Goal: Task Accomplishment & Management: Complete application form

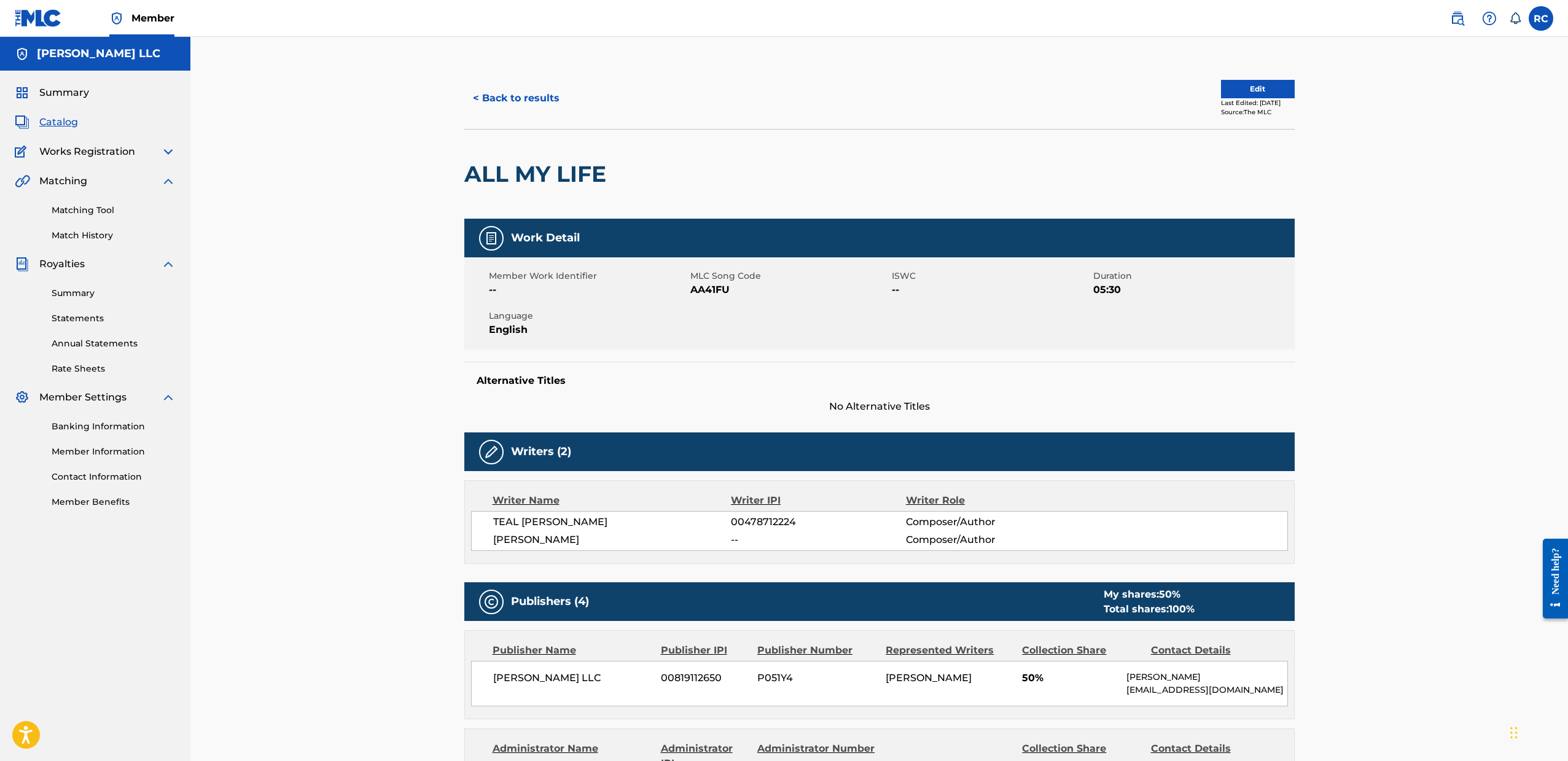
click at [65, 91] on span "Summary" at bounding box center [64, 92] width 50 height 14
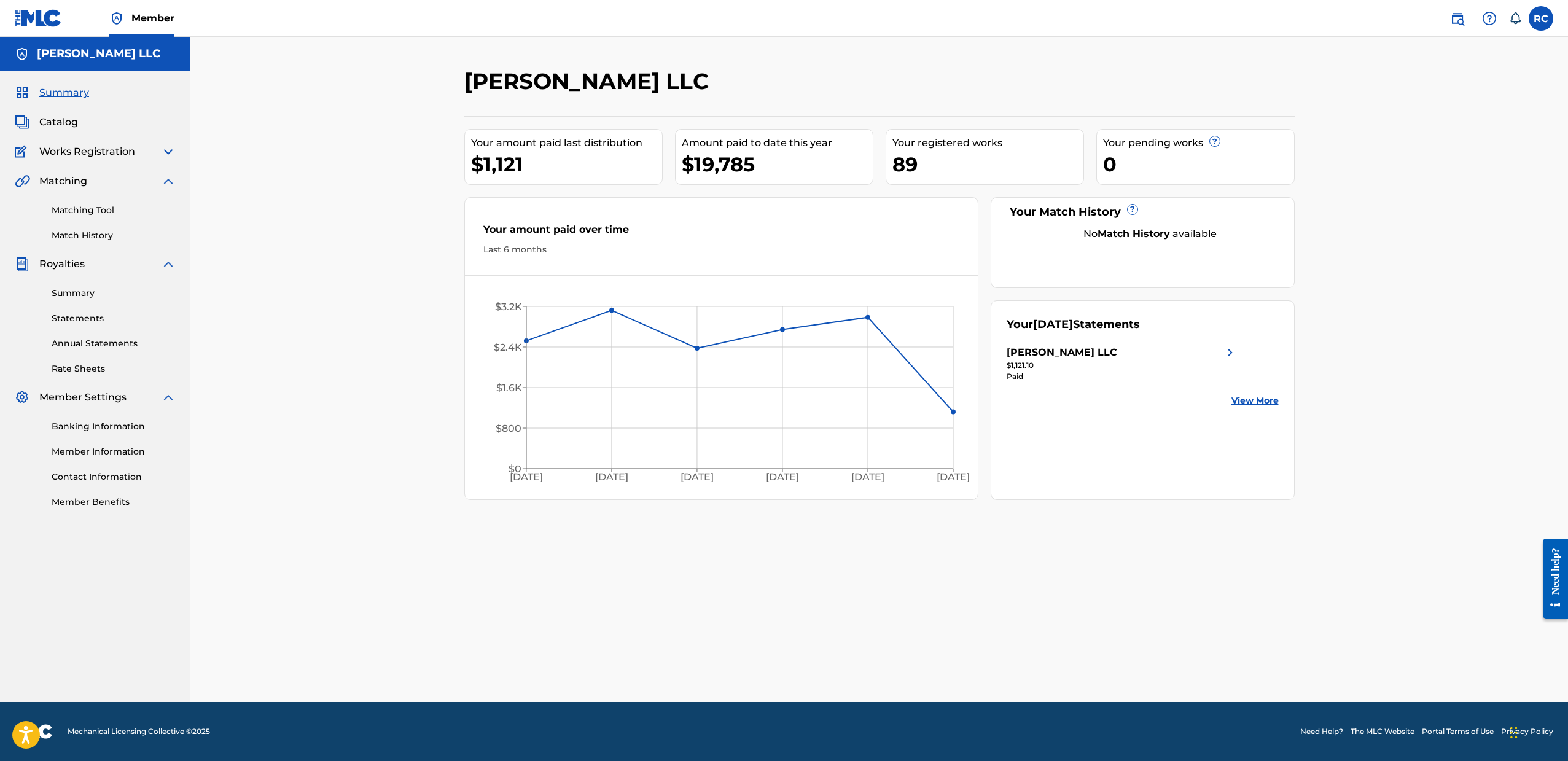
click at [64, 127] on span "Catalog" at bounding box center [59, 121] width 39 height 14
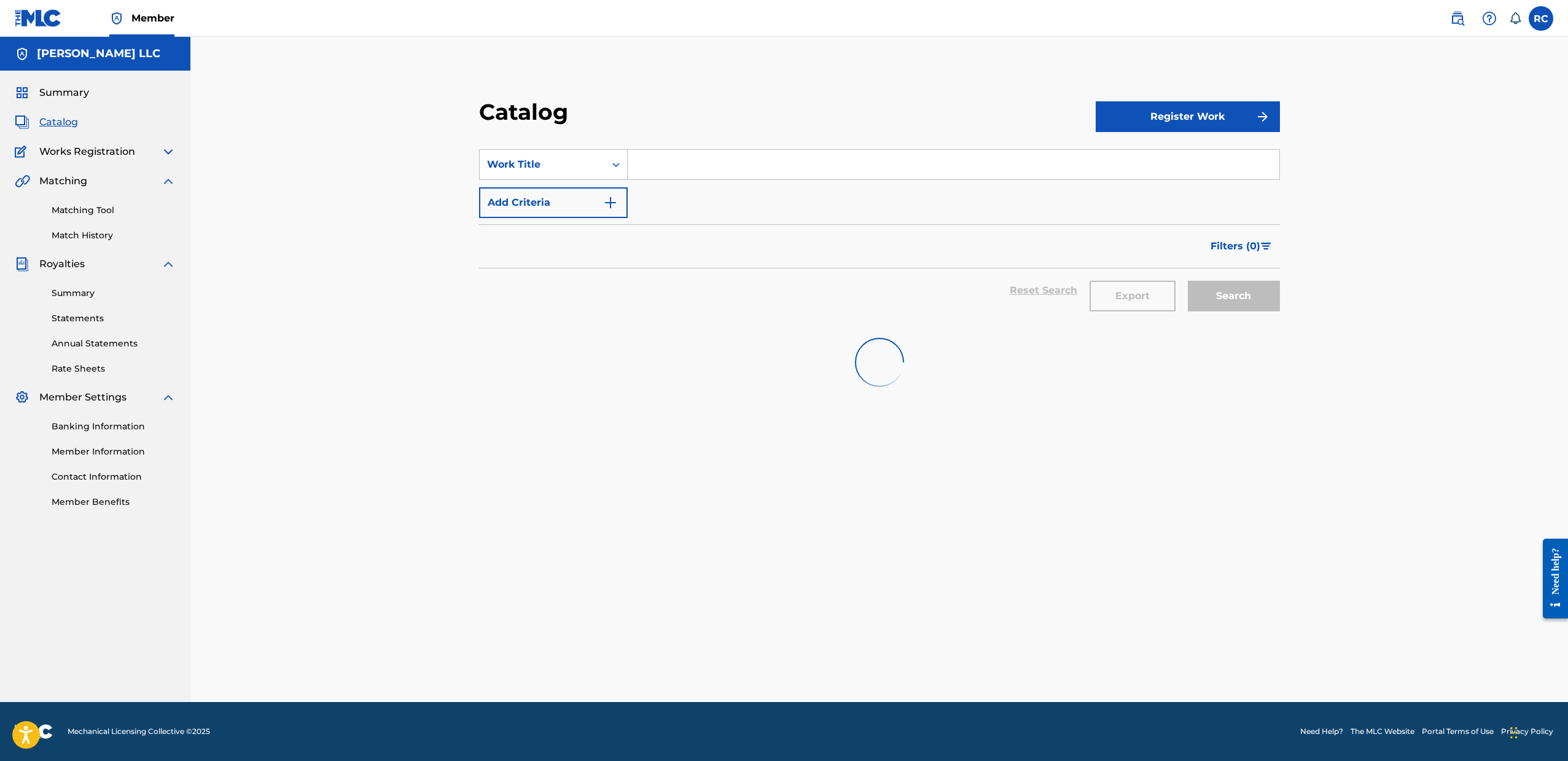
click at [69, 161] on div "Summary Catalog Works Registration Claiming Tool Individual Registration Tool B…" at bounding box center [95, 297] width 190 height 453
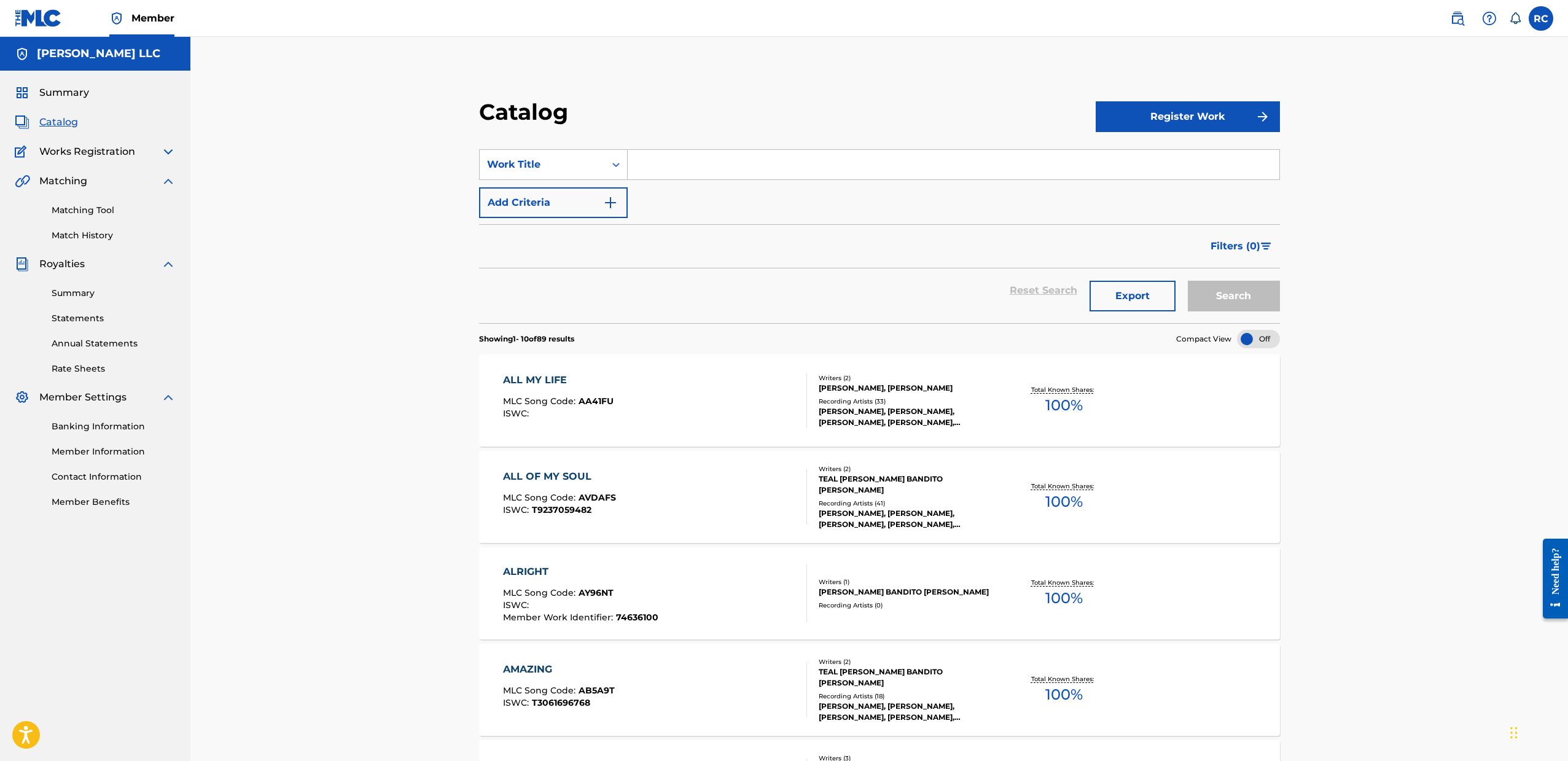
click at [170, 154] on img at bounding box center [168, 151] width 14 height 14
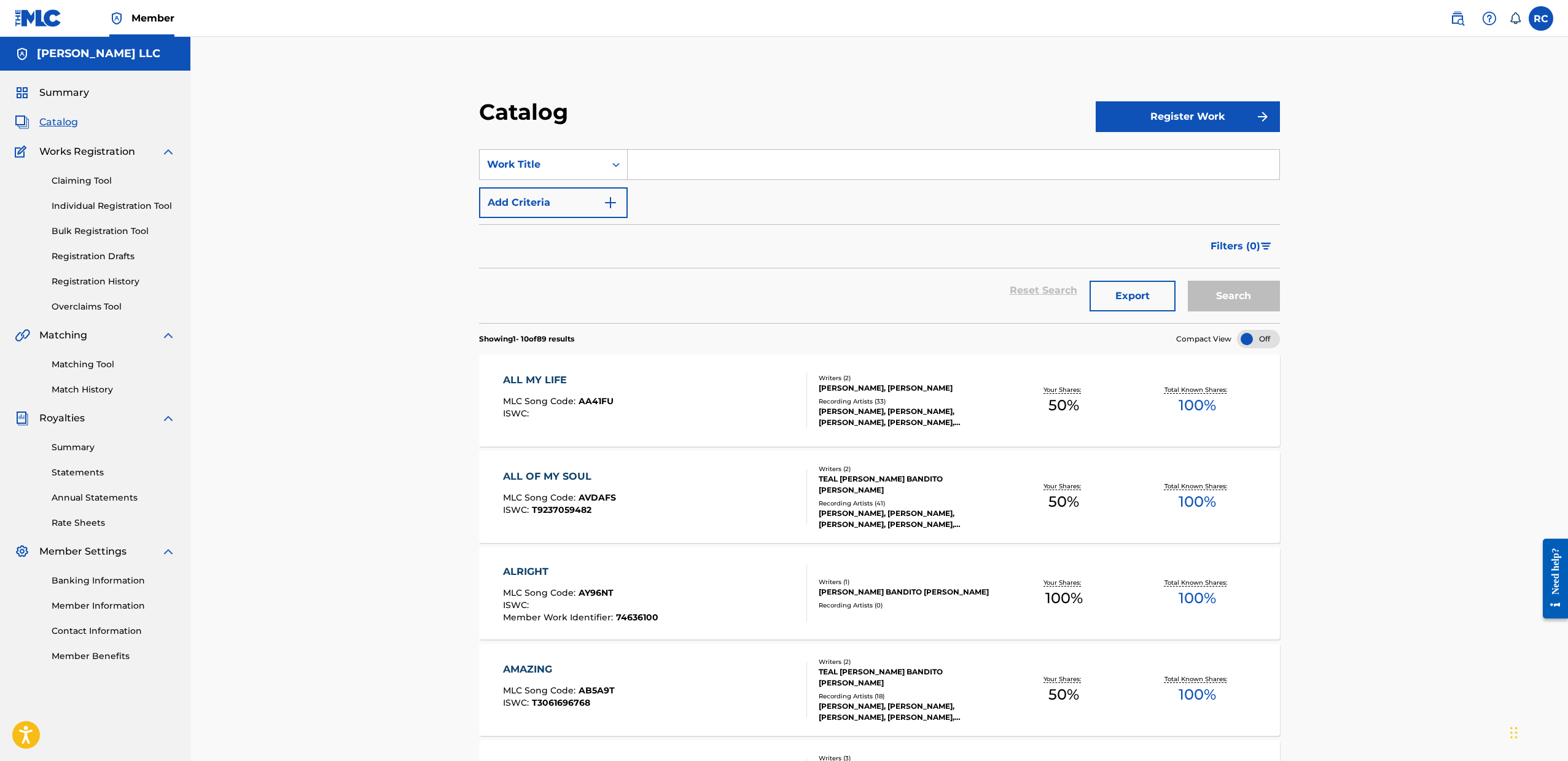
click at [103, 180] on link "Claiming Tool" at bounding box center [114, 181] width 124 height 13
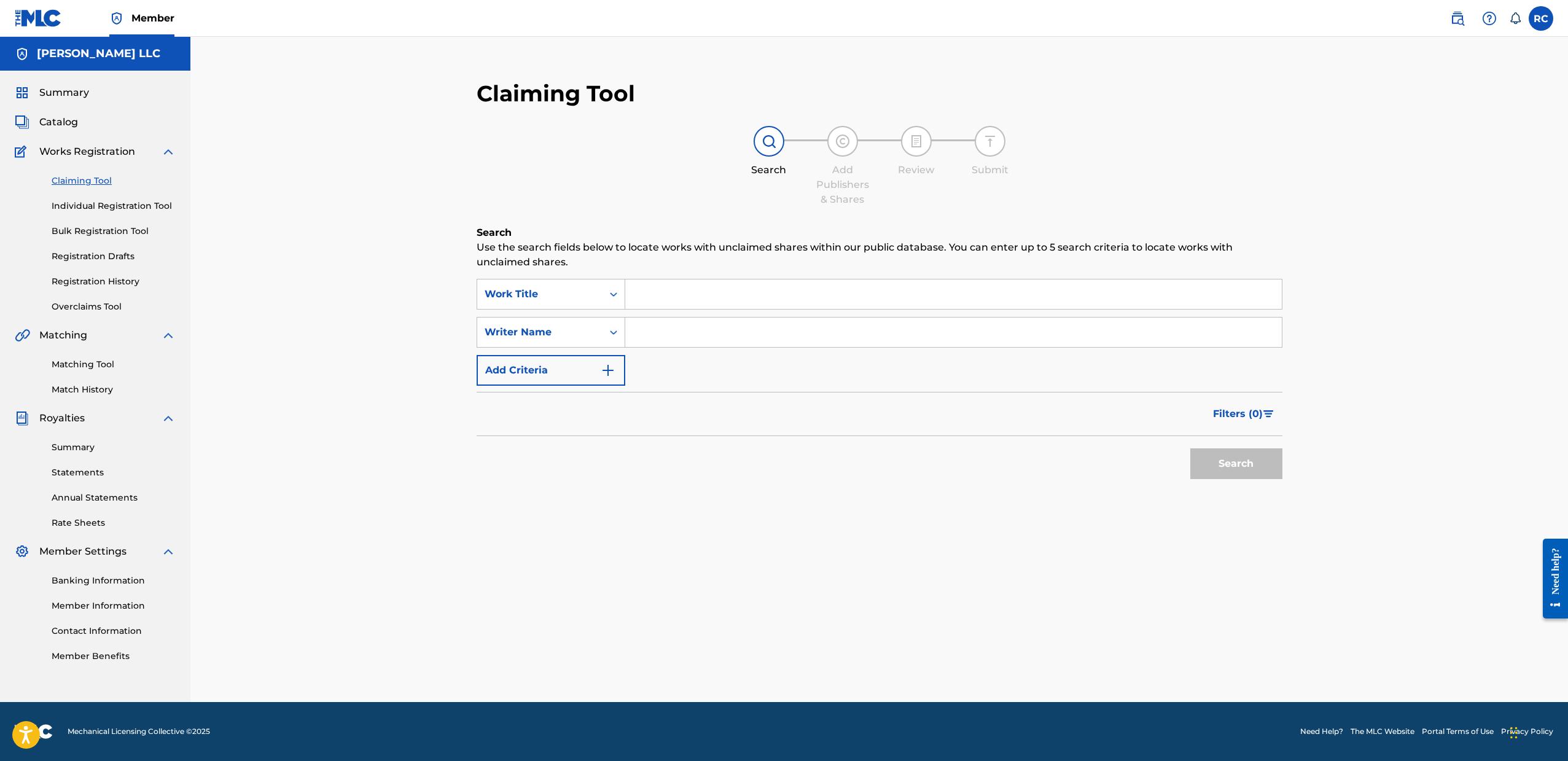
click at [647, 293] on input "Search Form" at bounding box center [953, 294] width 656 height 30
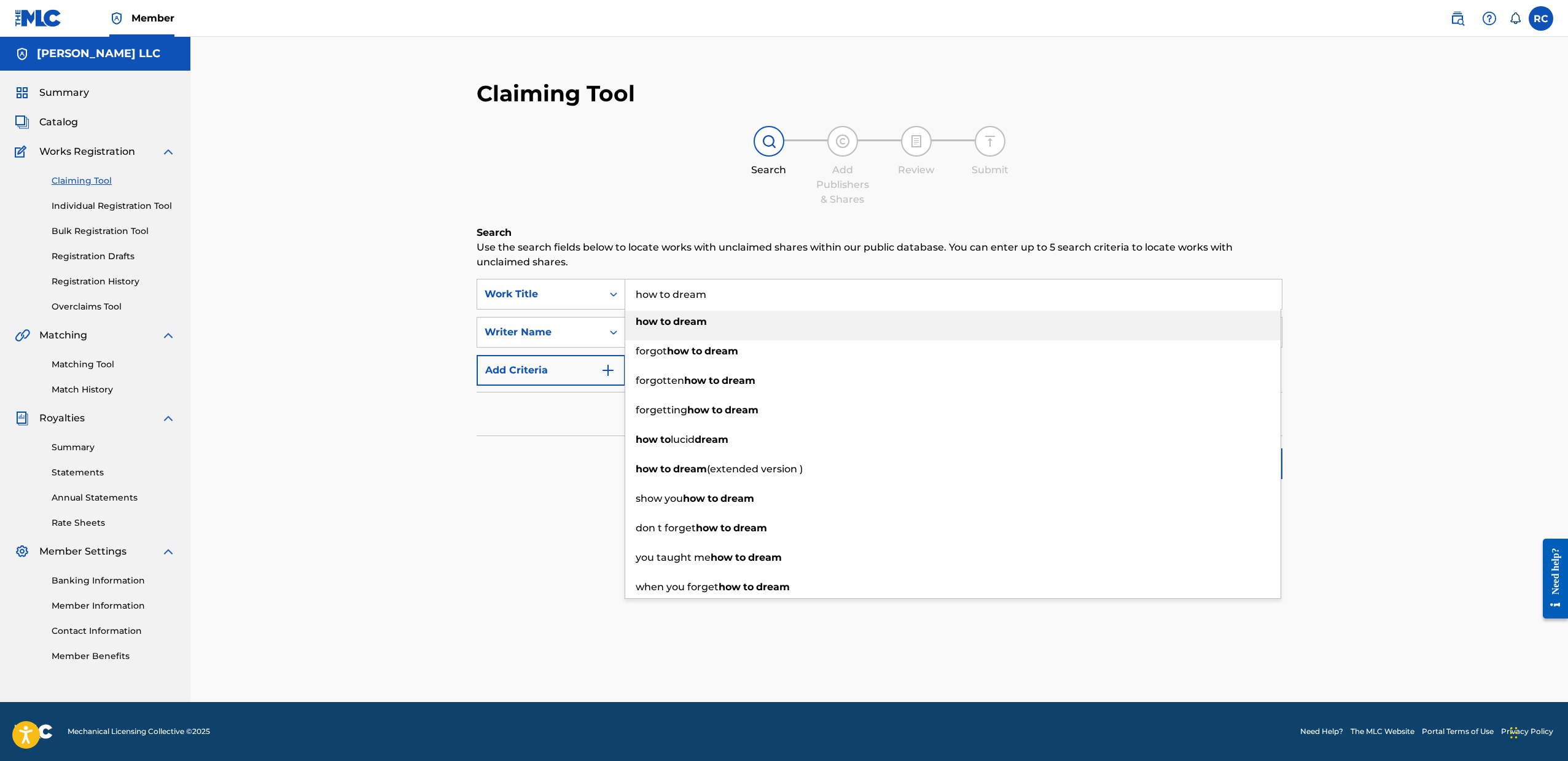
type input "how to dream"
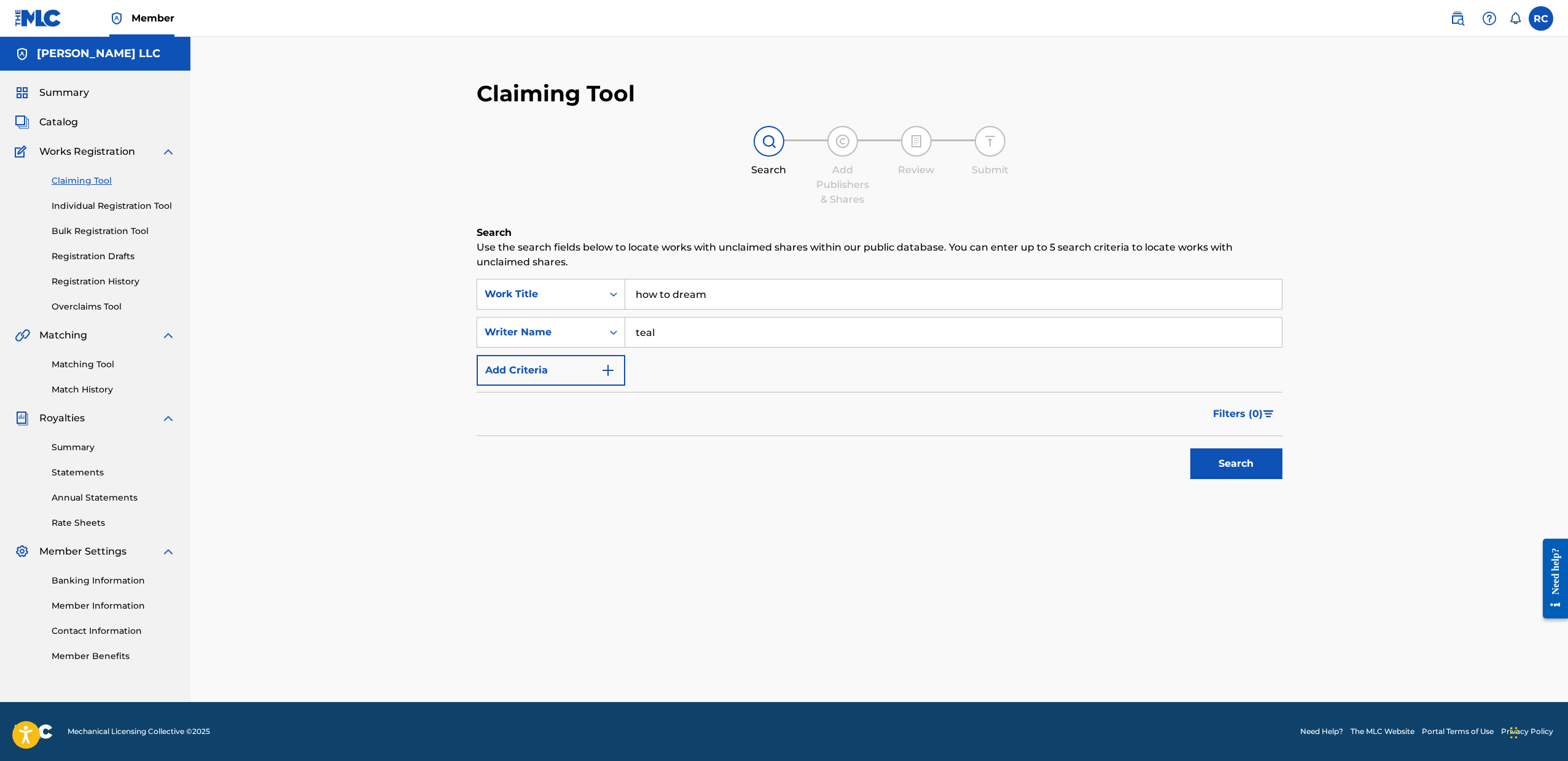
type input "teal"
click at [1190, 449] on button "Search" at bounding box center [1236, 464] width 92 height 31
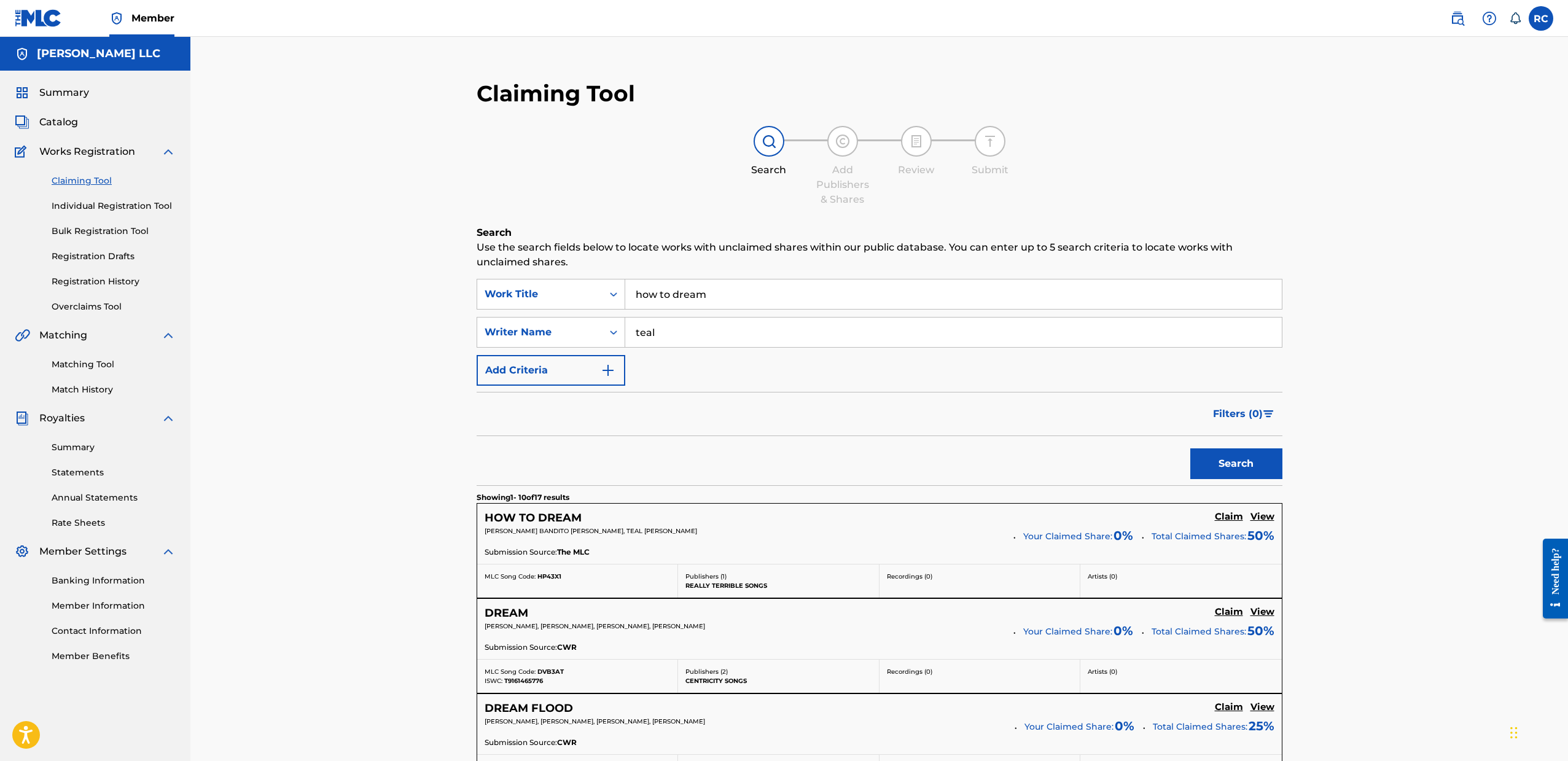
click at [803, 533] on p "[PERSON_NAME] BANDITO [PERSON_NAME], TEAL [PERSON_NAME]" at bounding box center [744, 531] width 520 height 9
click at [1260, 519] on h5 "View" at bounding box center [1262, 517] width 24 height 12
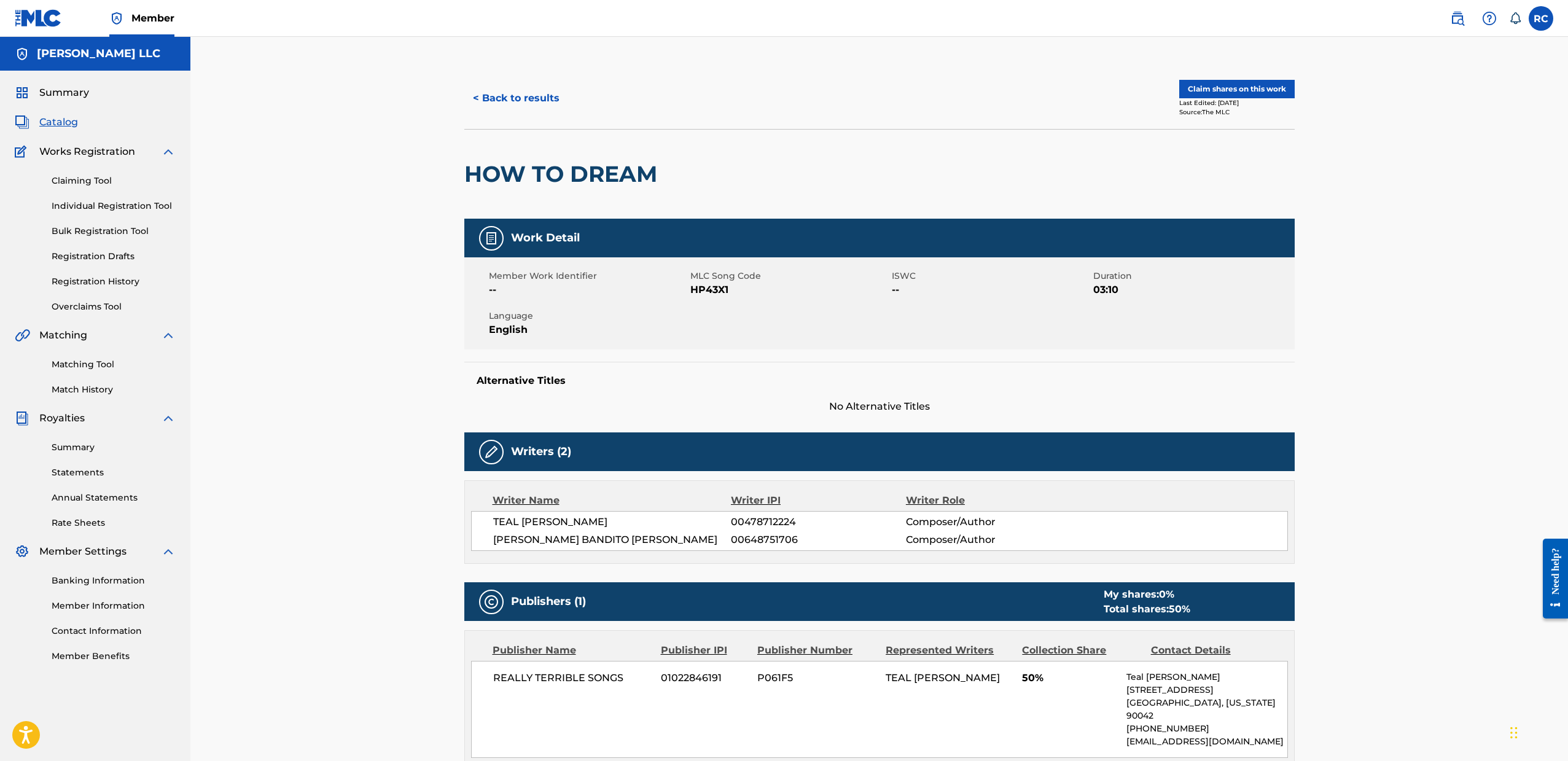
click at [1232, 88] on button "Claim shares on this work" at bounding box center [1236, 89] width 115 height 19
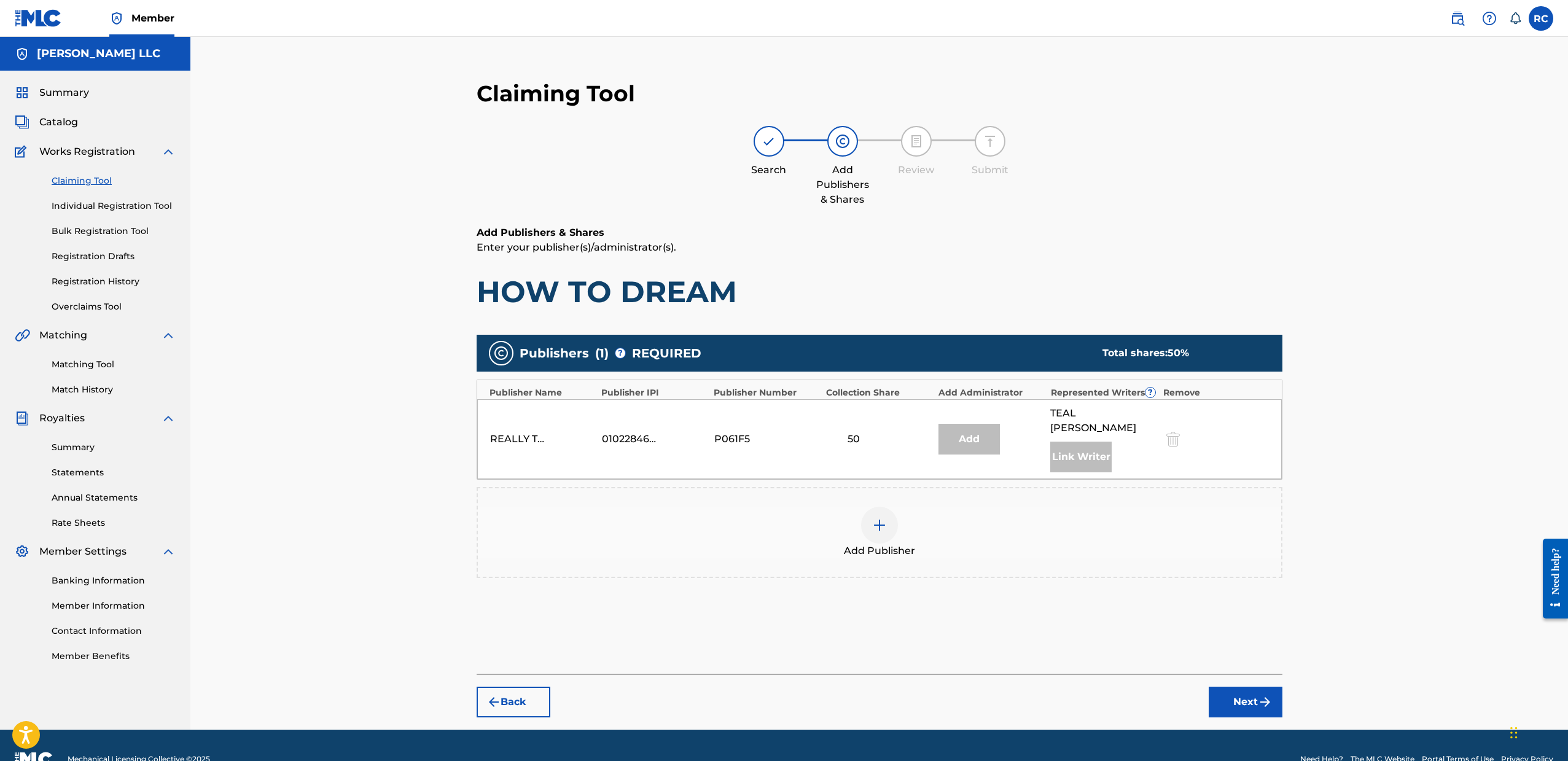
click at [884, 518] on img at bounding box center [879, 524] width 14 height 14
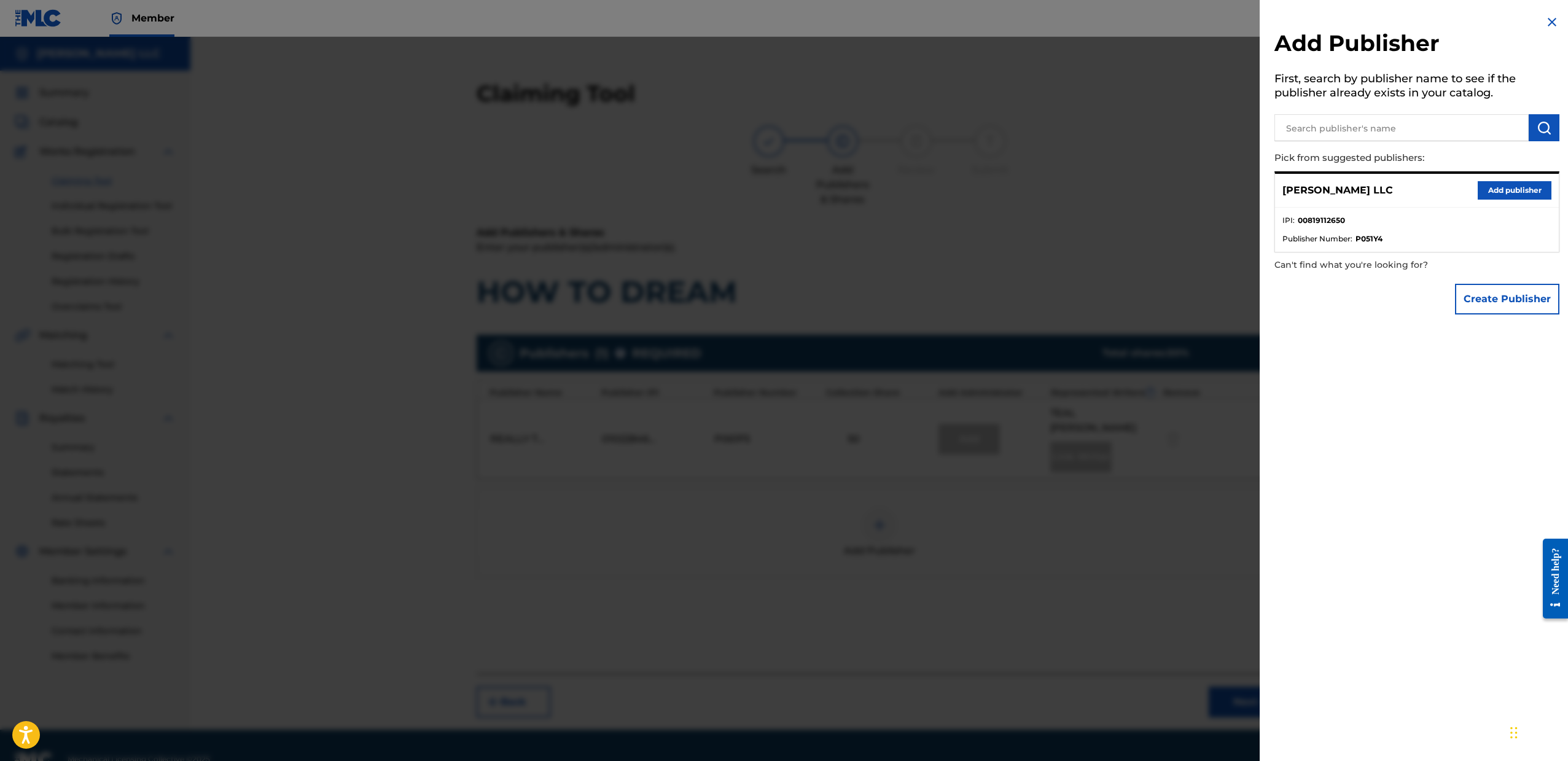
click at [1487, 189] on button "Add publisher" at bounding box center [1514, 191] width 74 height 19
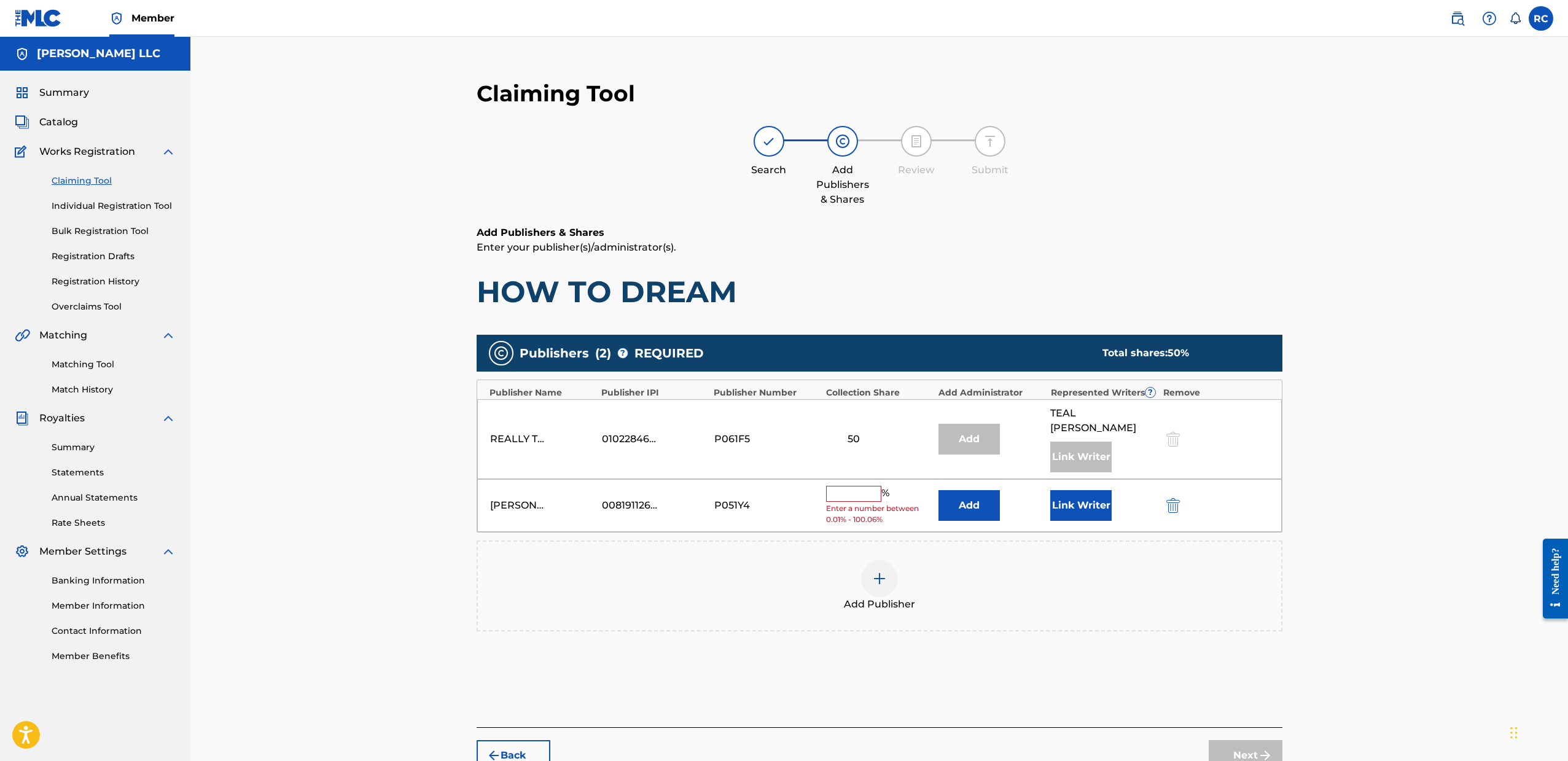
click at [850, 486] on input "text" at bounding box center [853, 494] width 55 height 16
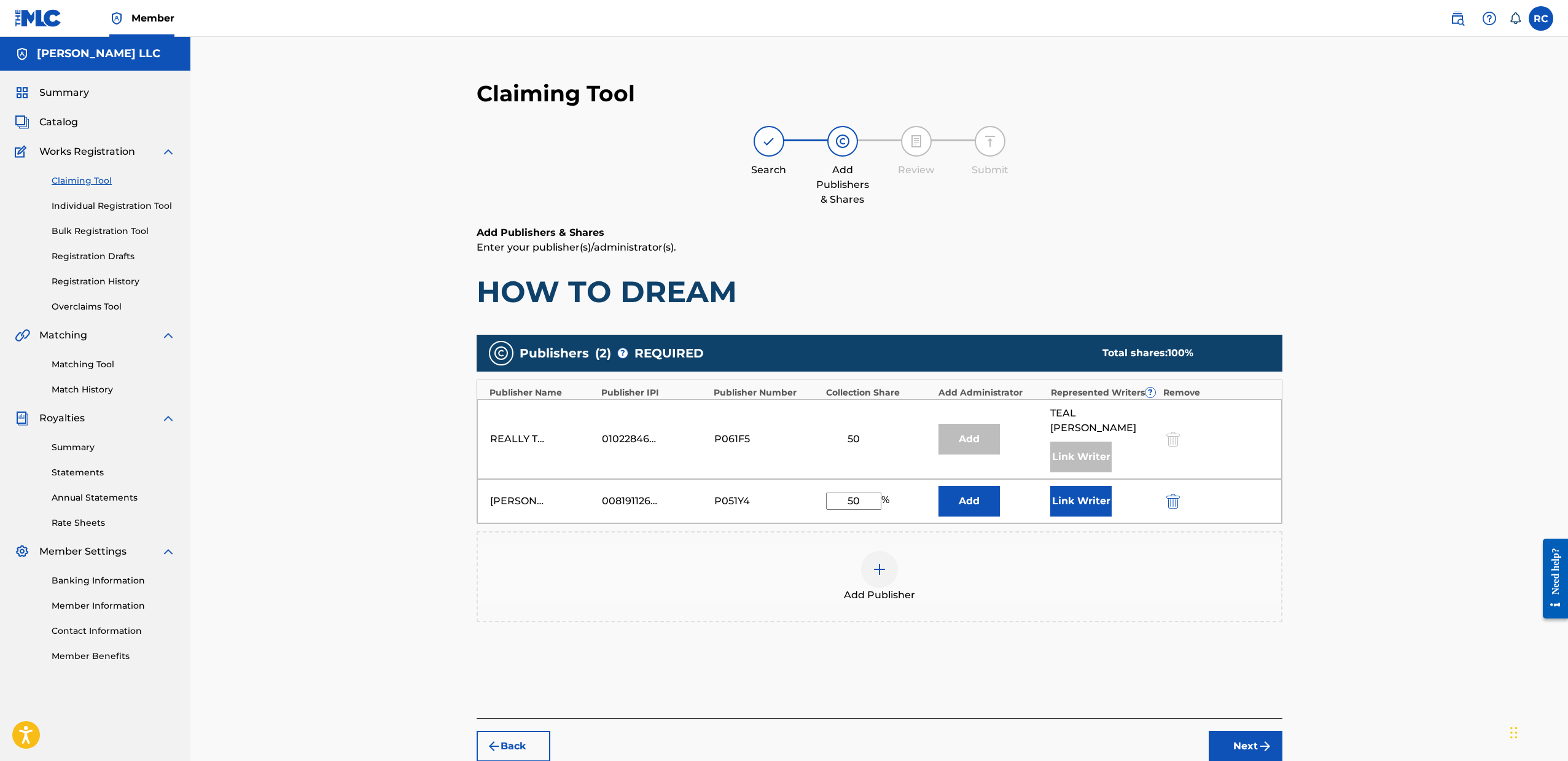
type input "50"
click at [1093, 486] on button "Link Writer" at bounding box center [1080, 501] width 61 height 31
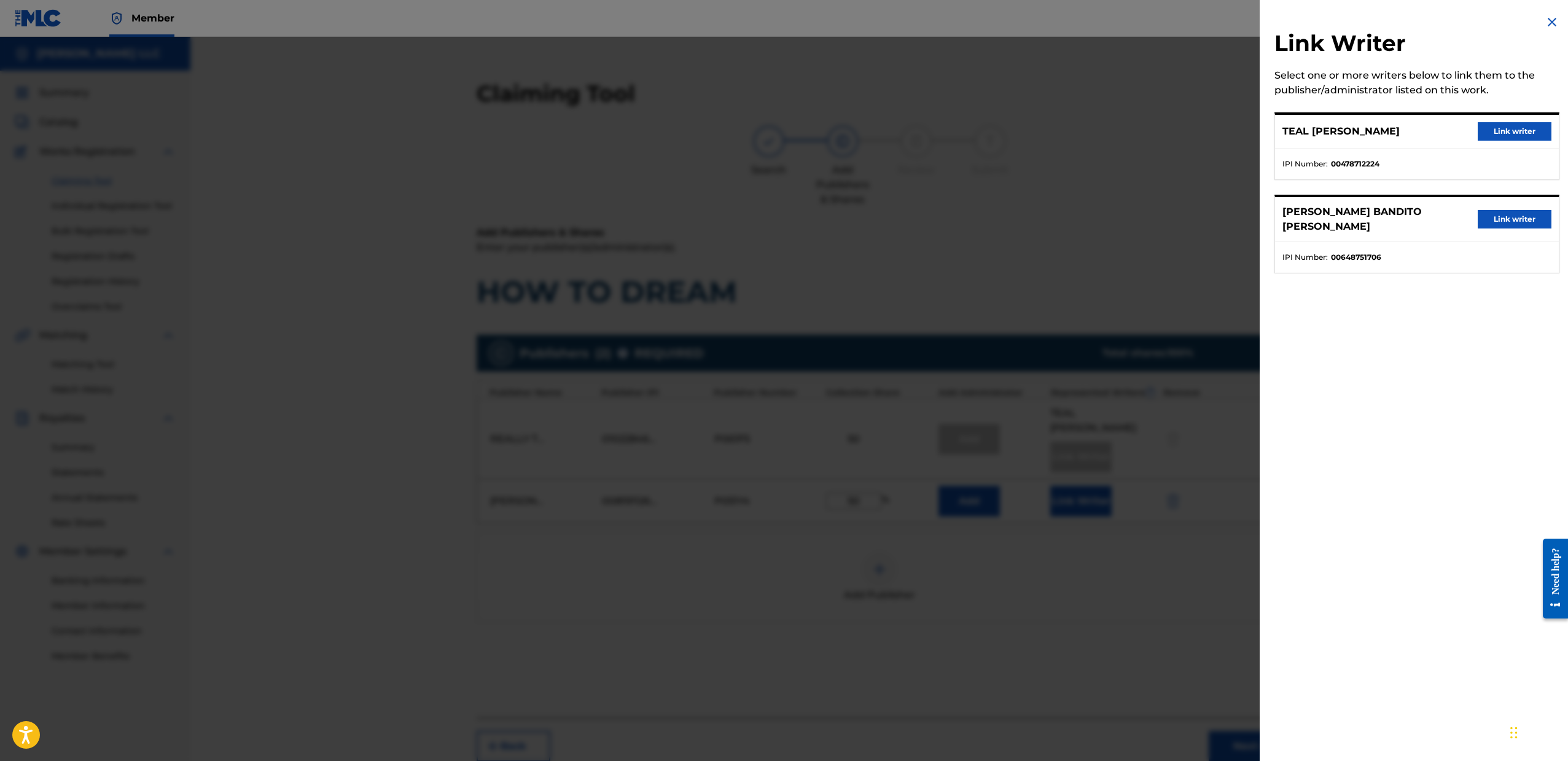
click at [1498, 220] on button "Link writer" at bounding box center [1514, 220] width 74 height 19
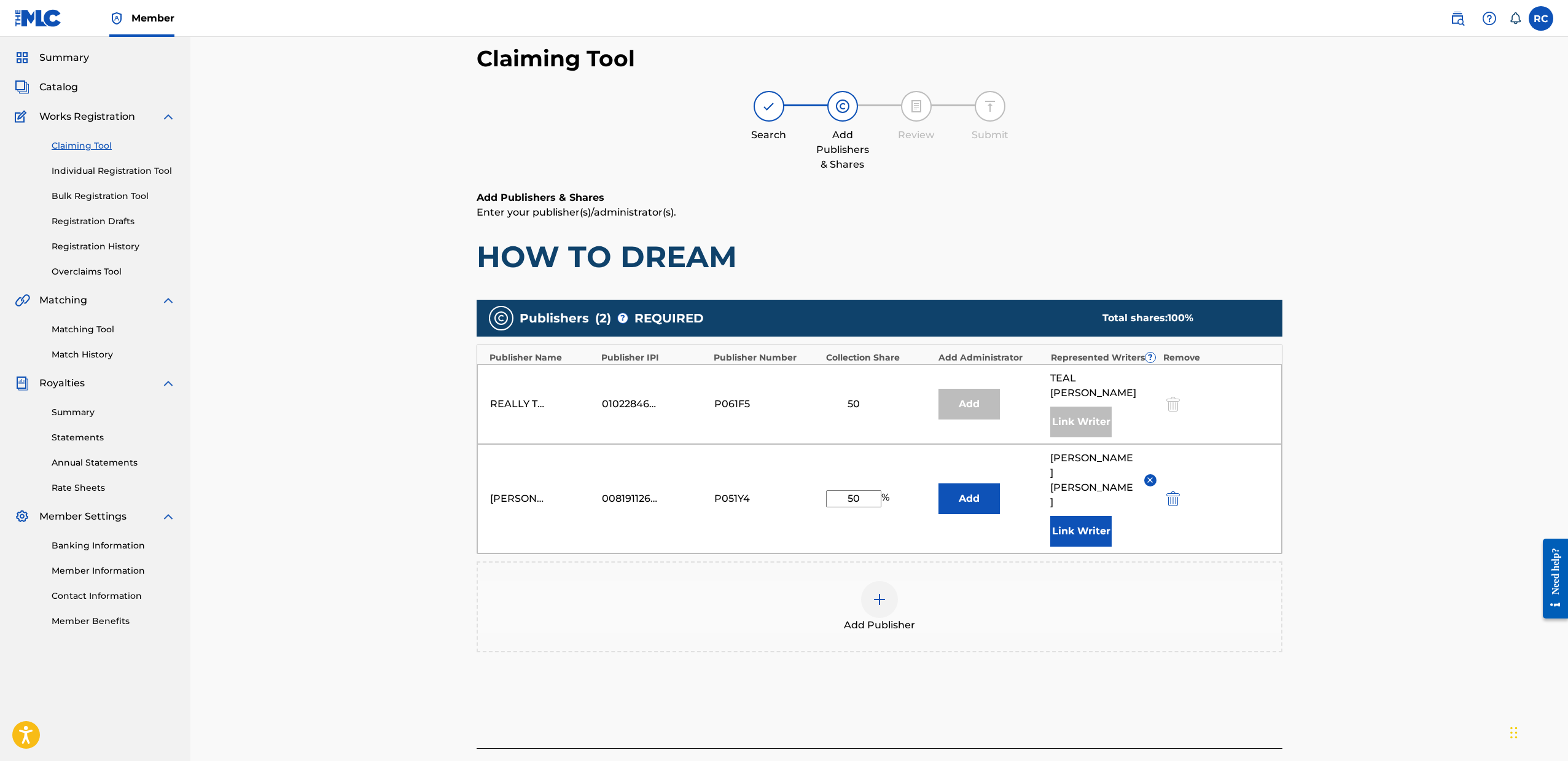
scroll to position [92, 0]
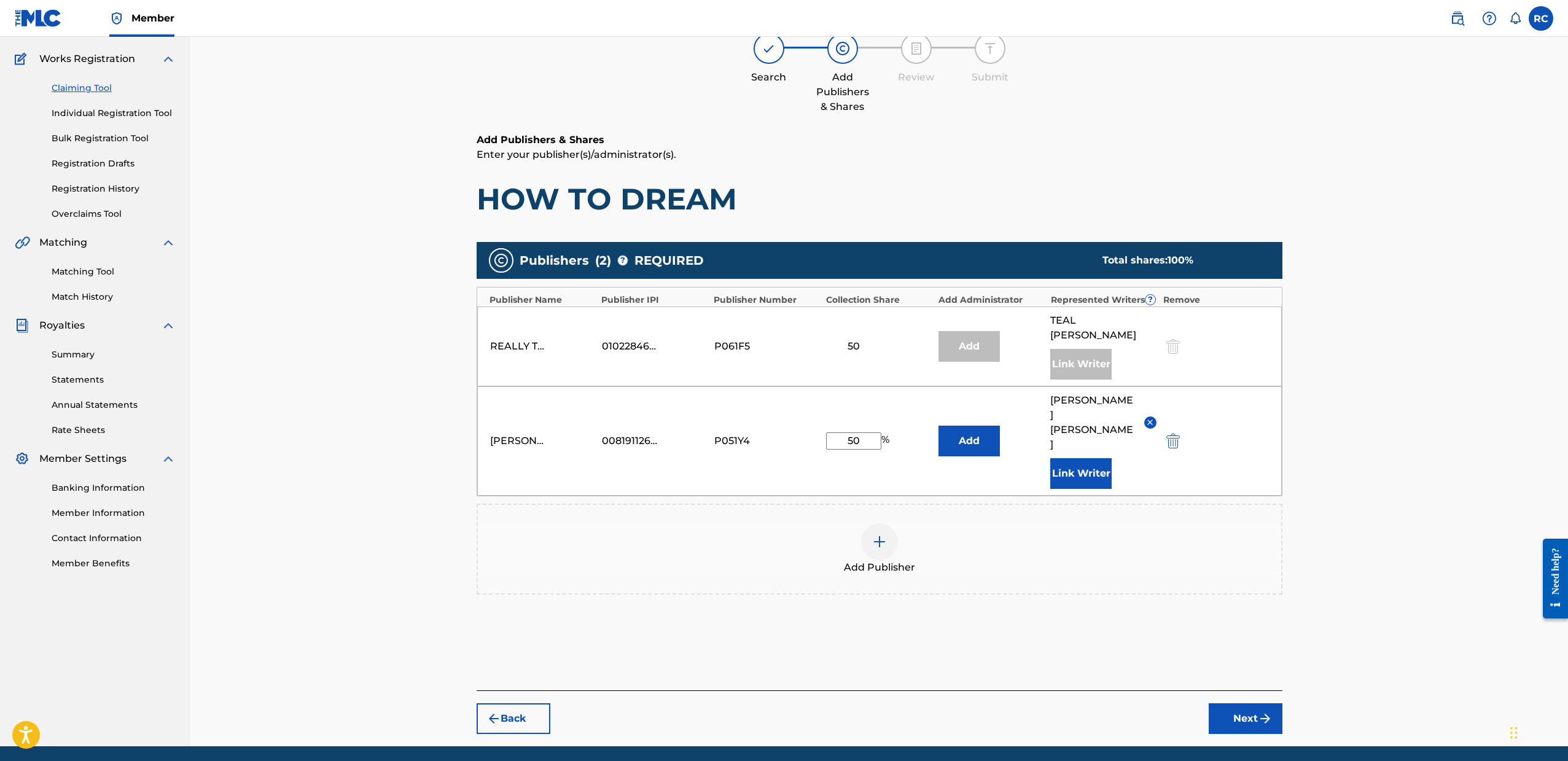
click at [1253, 703] on button "Next" at bounding box center [1245, 719] width 74 height 31
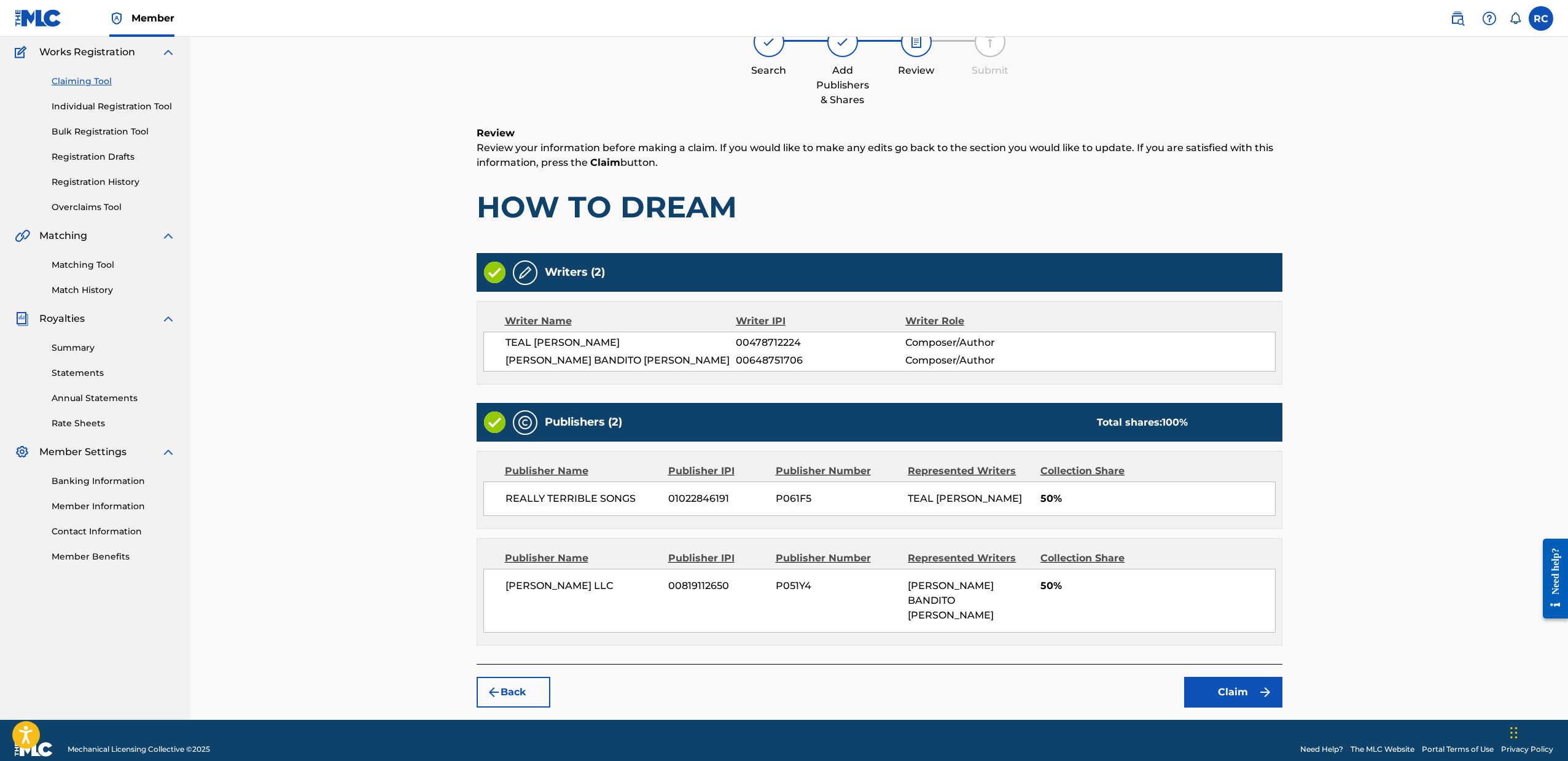
scroll to position [101, 0]
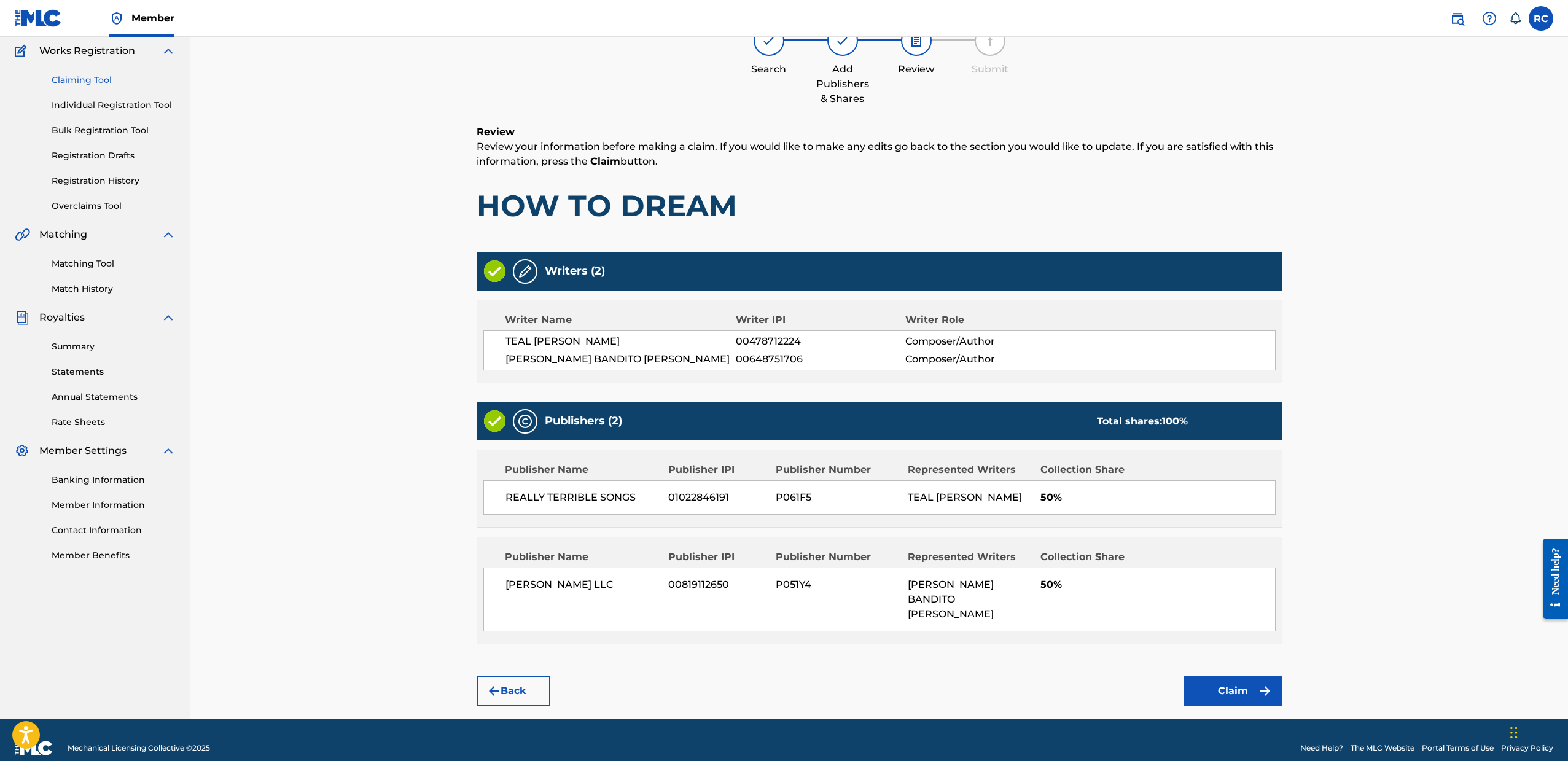
click at [1253, 678] on button "Claim" at bounding box center [1233, 691] width 98 height 31
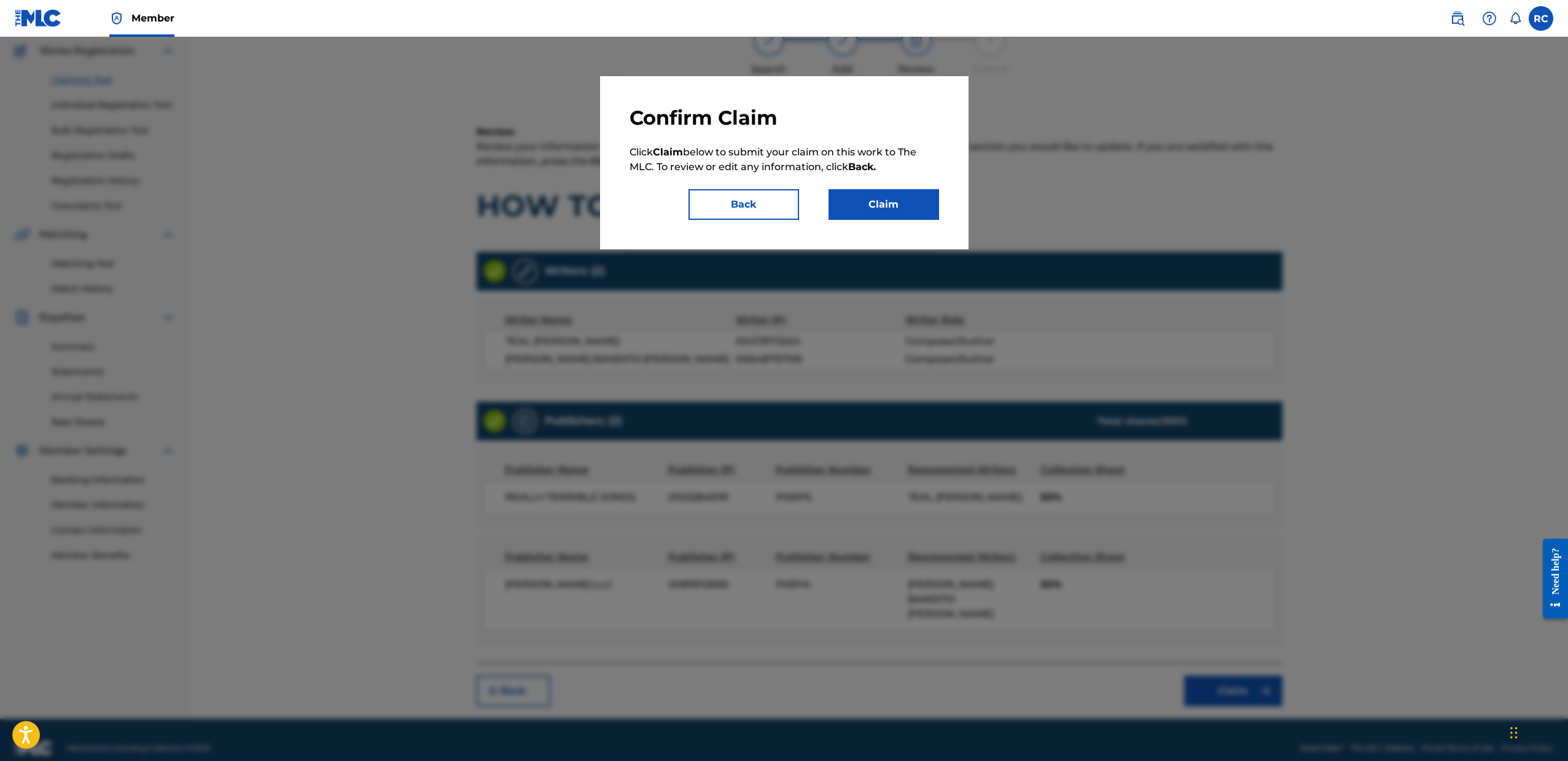
click at [892, 195] on button "Claim" at bounding box center [884, 204] width 110 height 31
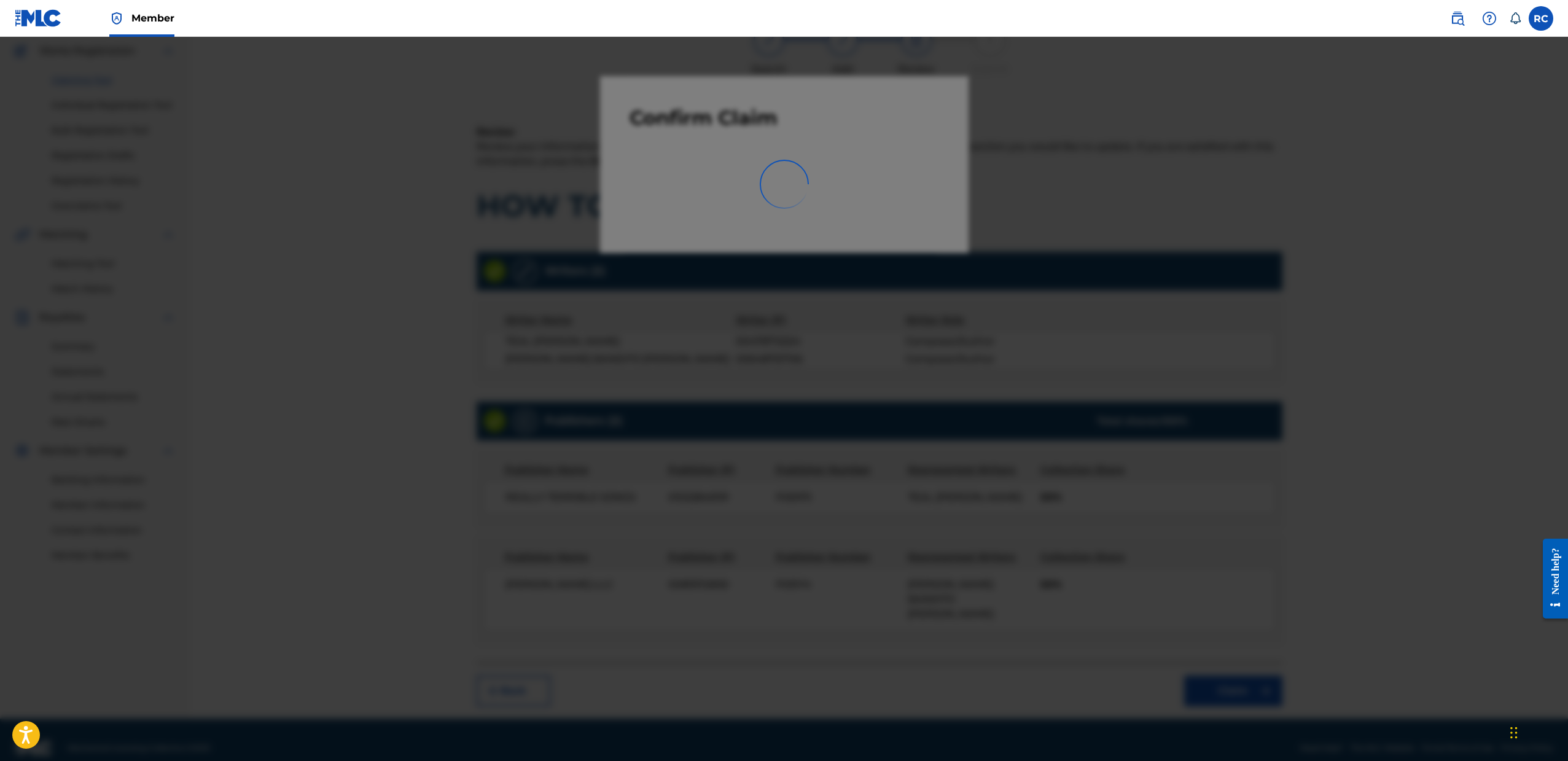
scroll to position [0, 0]
